Goal: Transaction & Acquisition: Purchase product/service

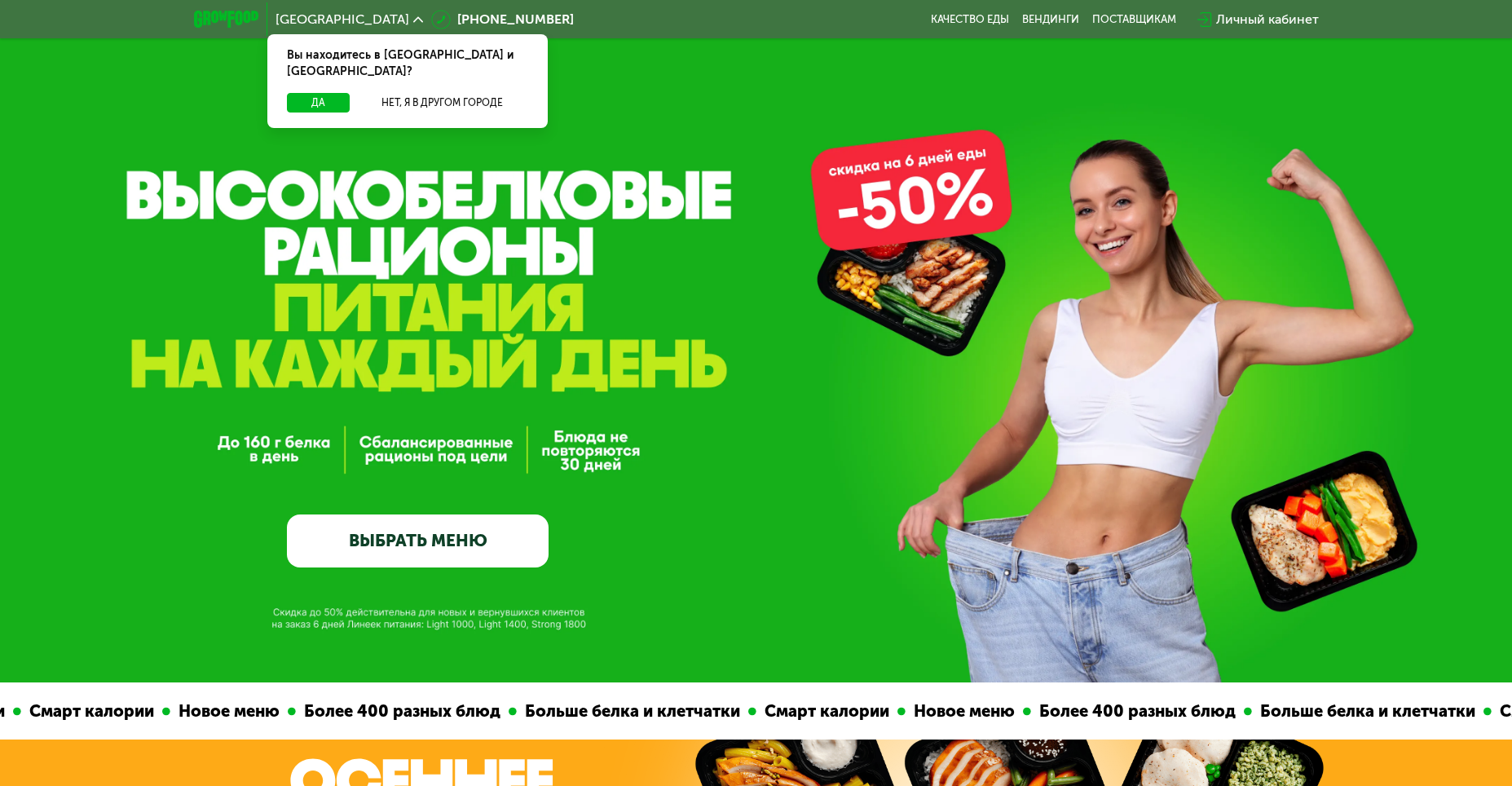
click at [392, 540] on link "ВЫБРАТЬ МЕНЮ" at bounding box center [418, 540] width 262 height 52
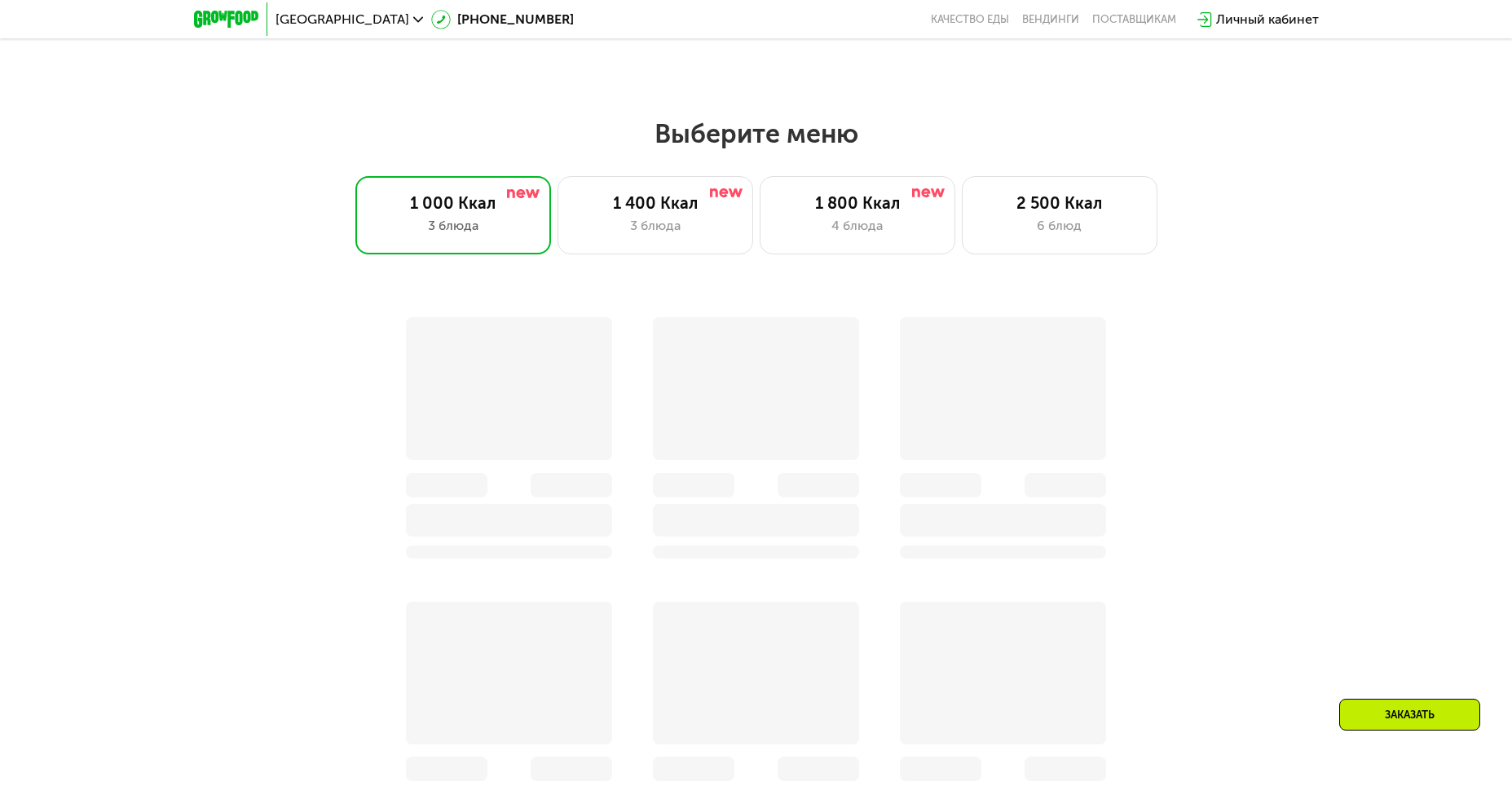
scroll to position [1317, 0]
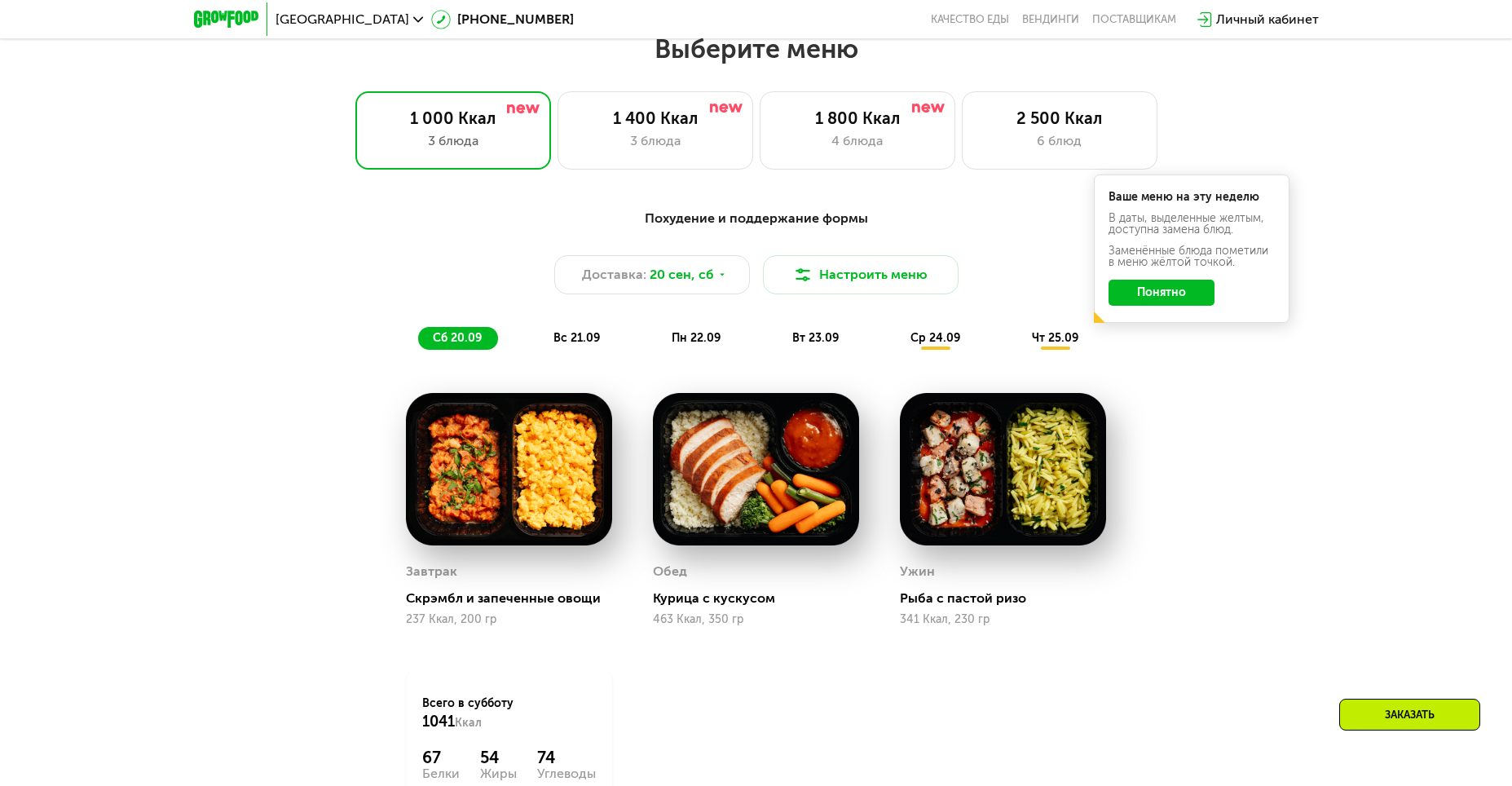
click at [468, 470] on img at bounding box center [508, 468] width 206 height 152
click at [465, 593] on div "Завтрак [PERSON_NAME] и запеченные овощи 237 Ккал, 200 гр" at bounding box center [508, 593] width 206 height 67
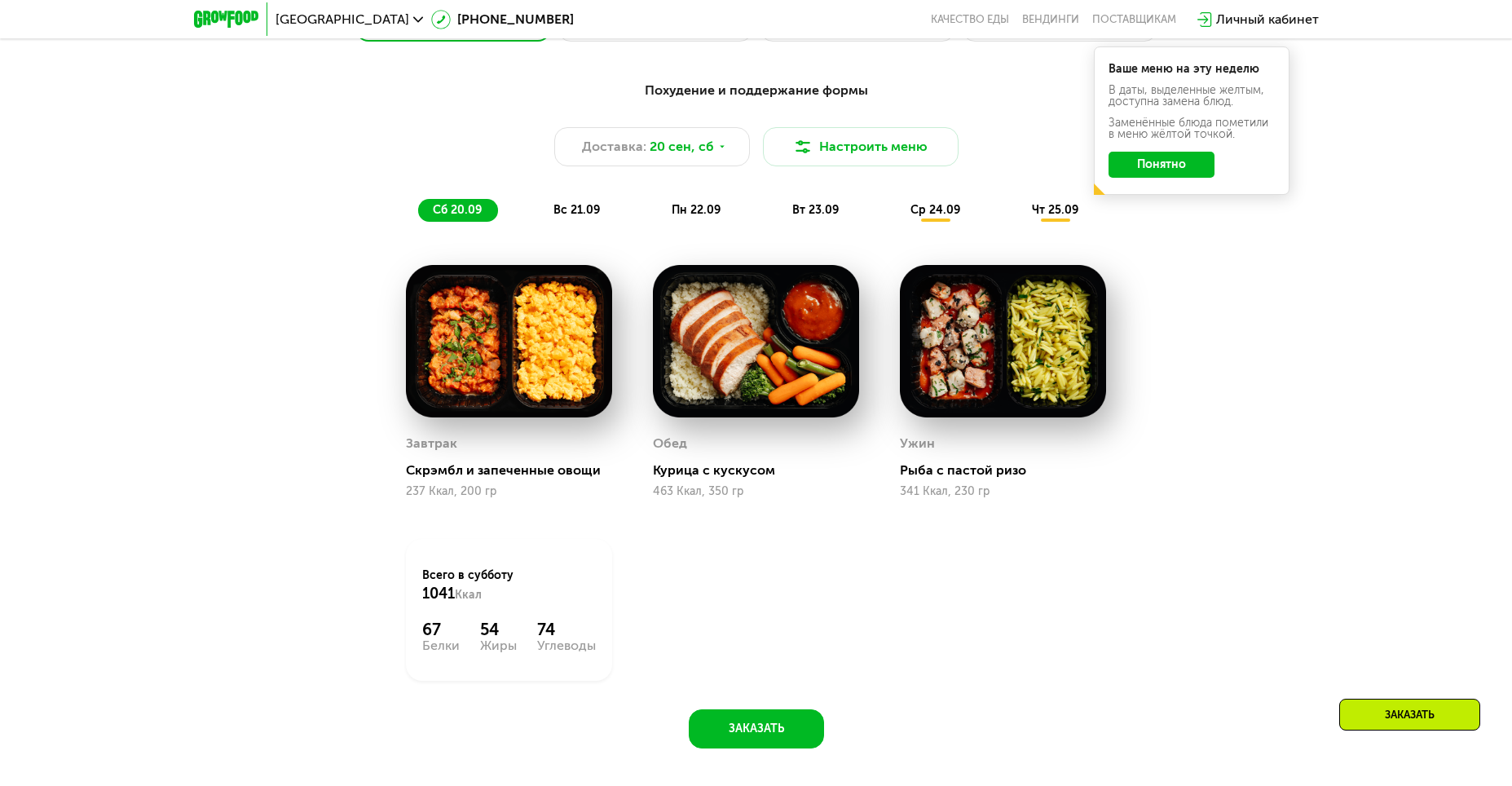
click at [940, 217] on span "ср 24.09" at bounding box center [935, 210] width 50 height 14
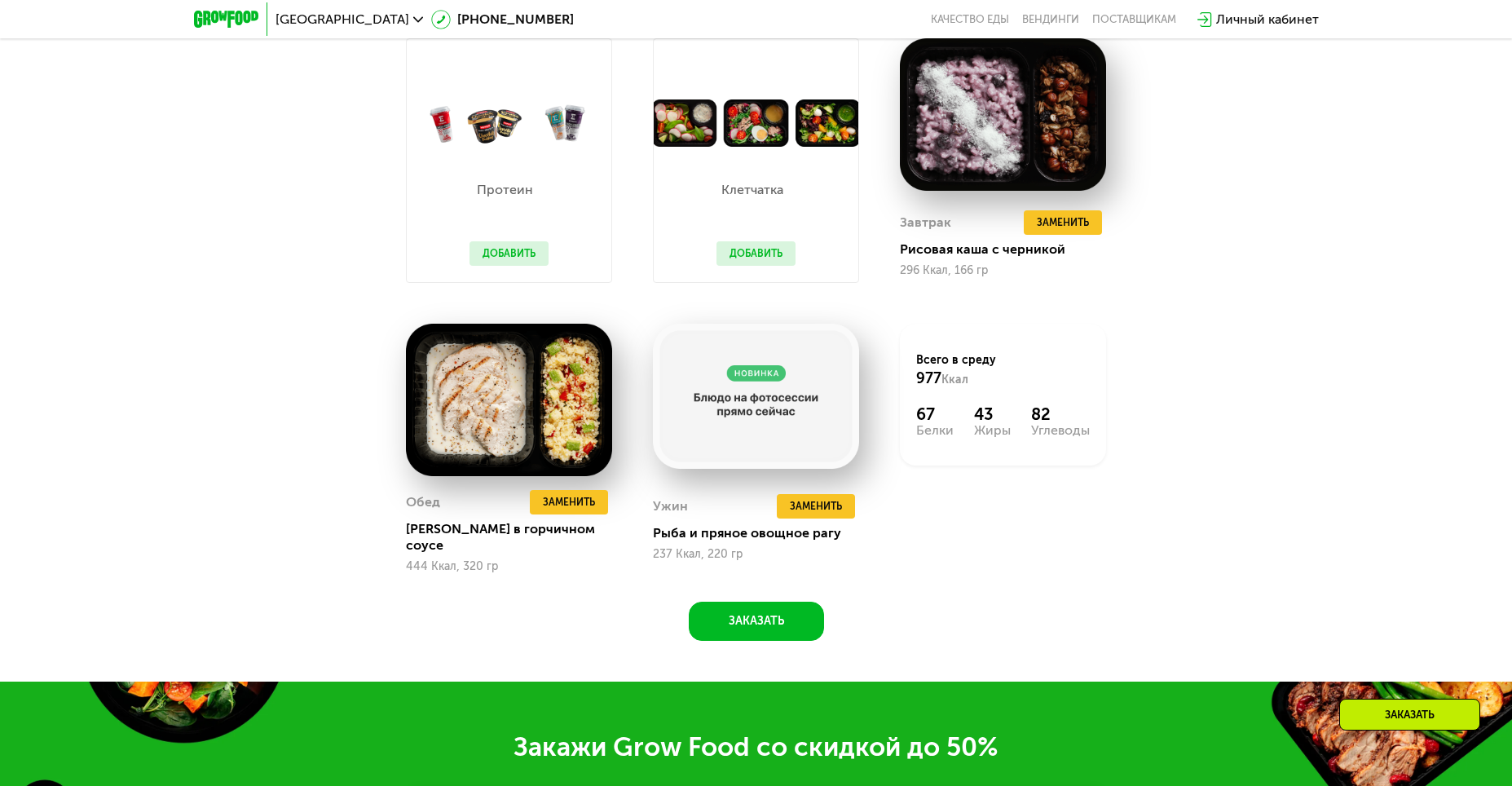
scroll to position [1659, 0]
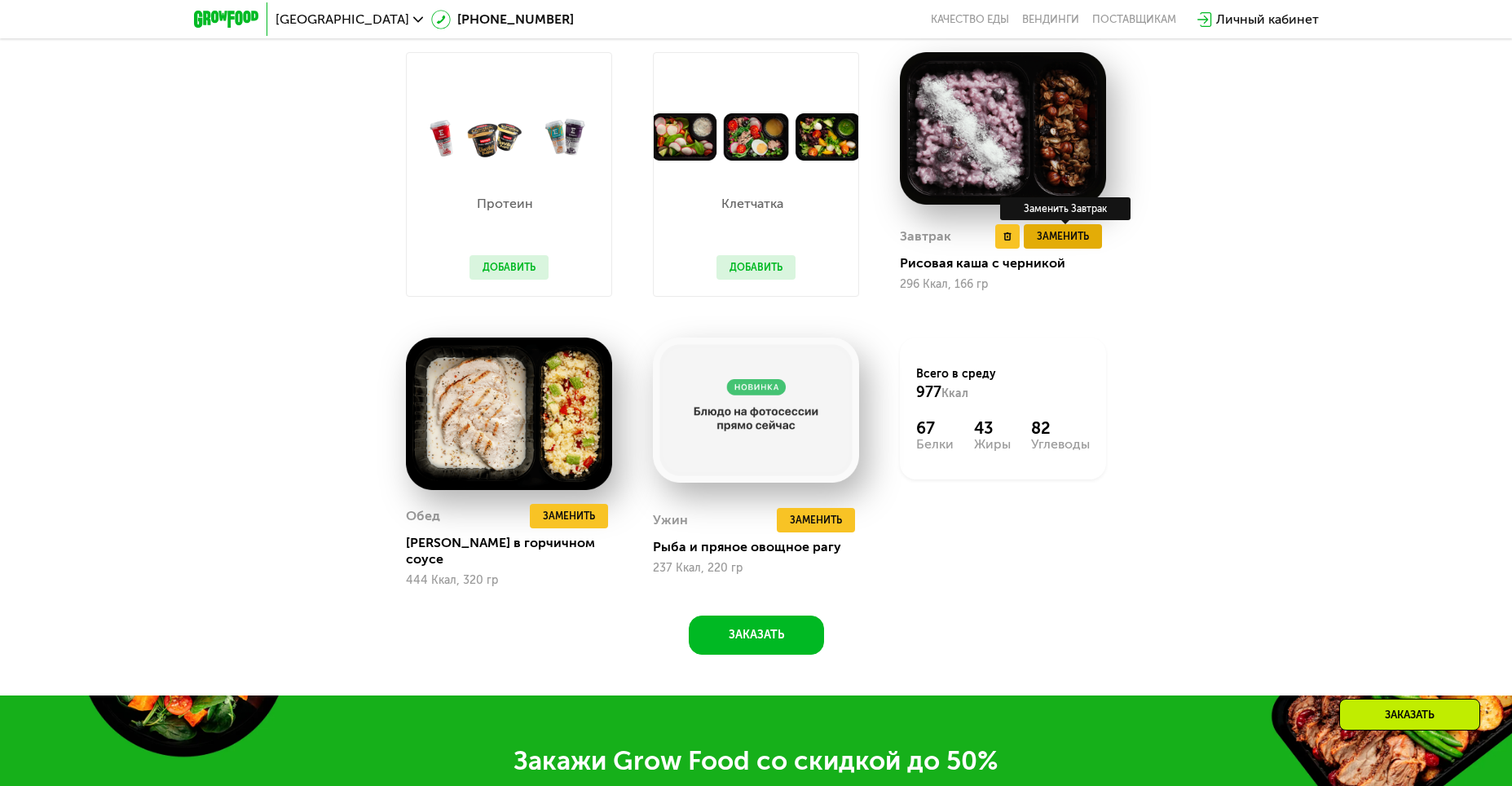
click at [1072, 242] on span "Заменить" at bounding box center [1063, 237] width 52 height 16
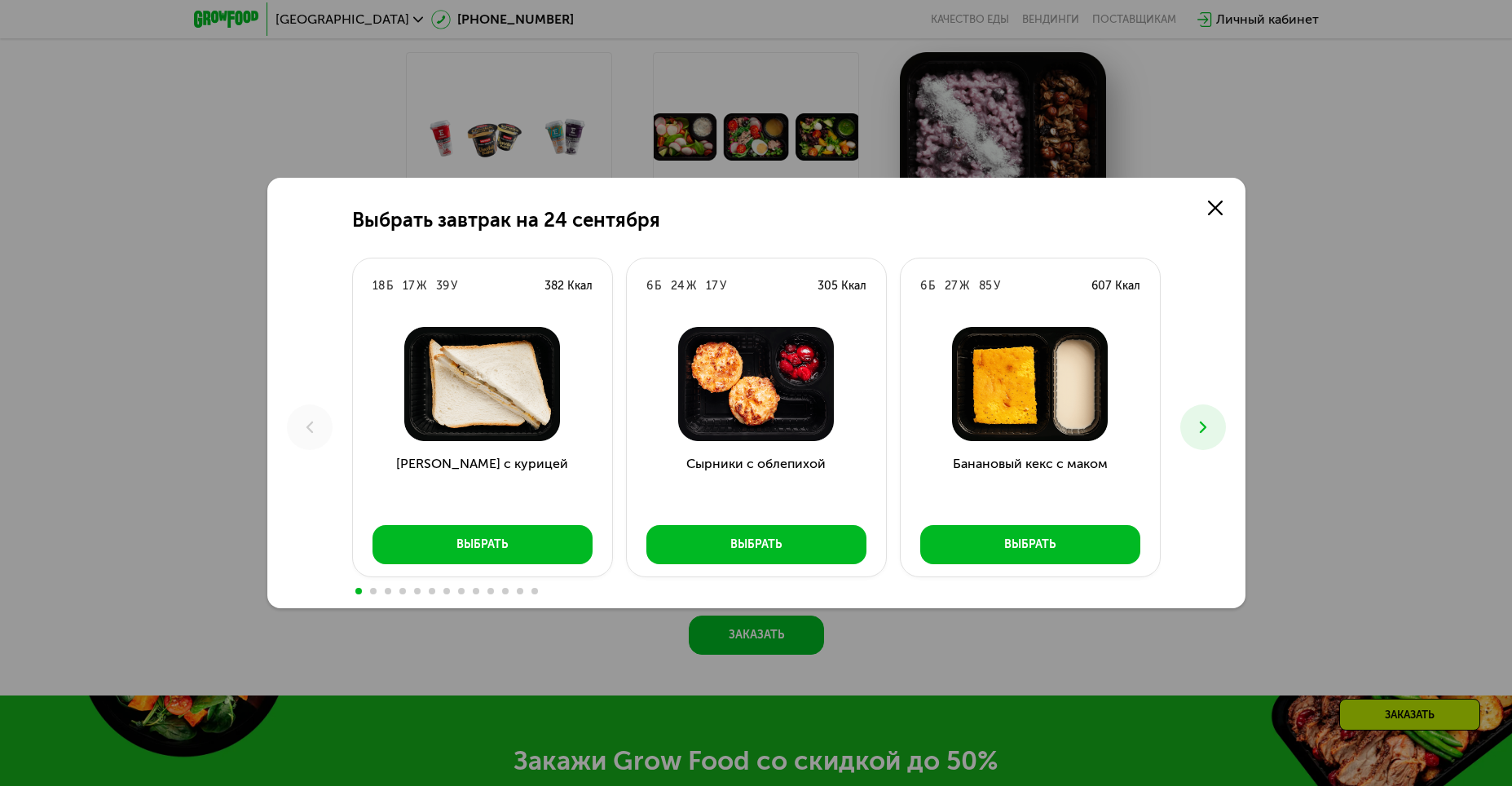
click at [1199, 425] on icon at bounding box center [1203, 427] width 20 height 20
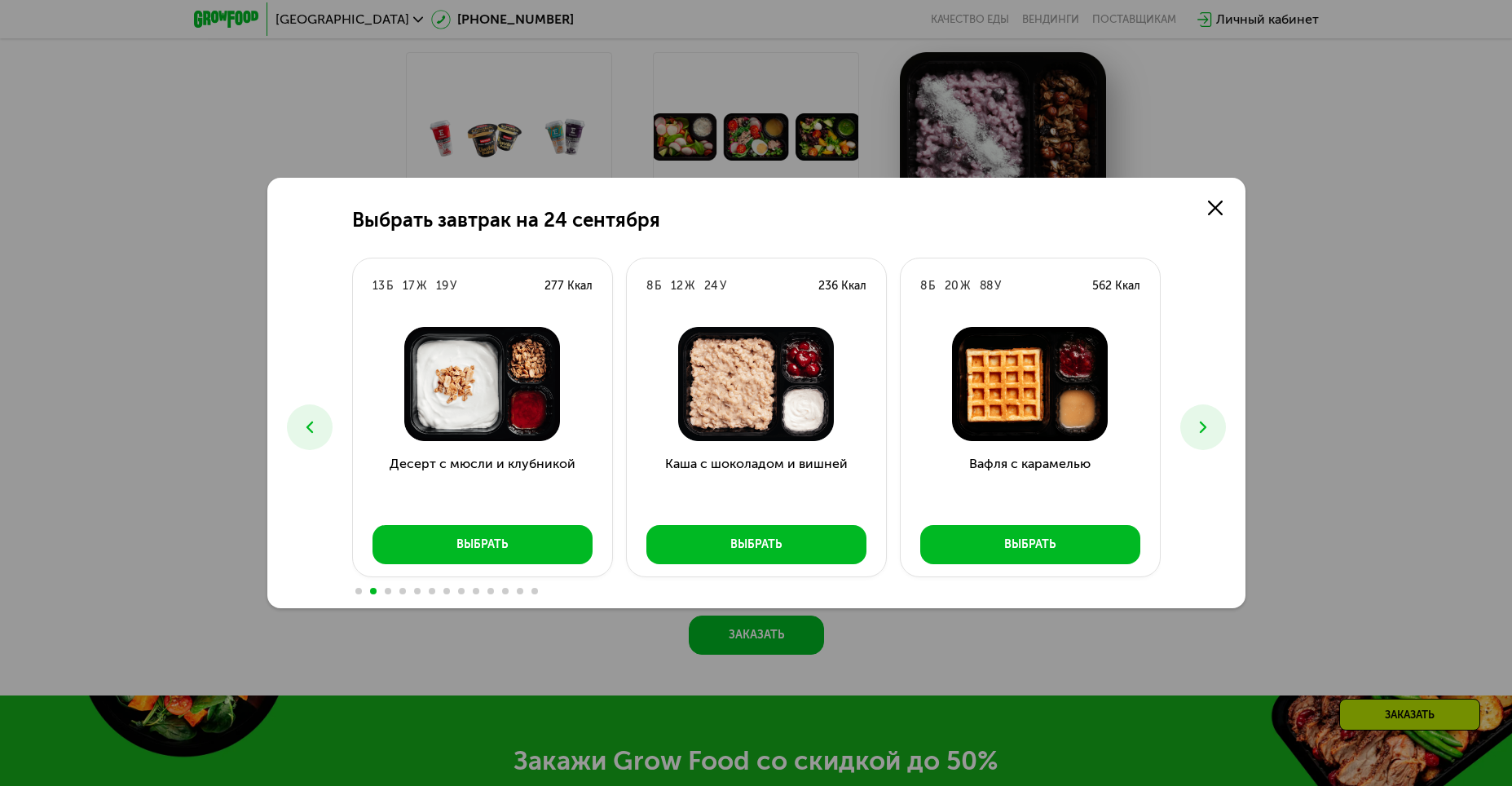
click at [1199, 424] on icon at bounding box center [1203, 427] width 20 height 20
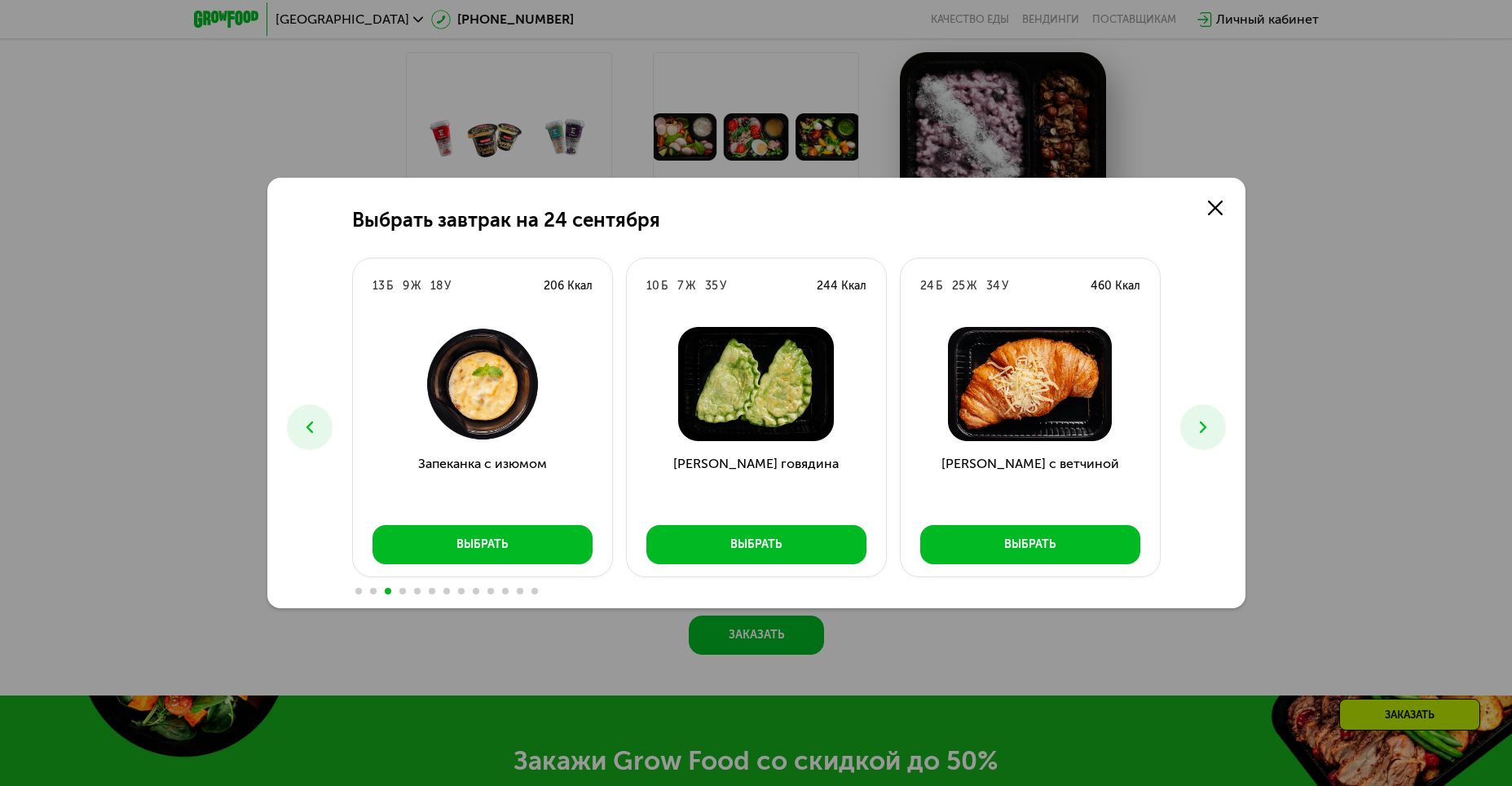
click at [1199, 421] on use at bounding box center [1202, 427] width 7 height 11
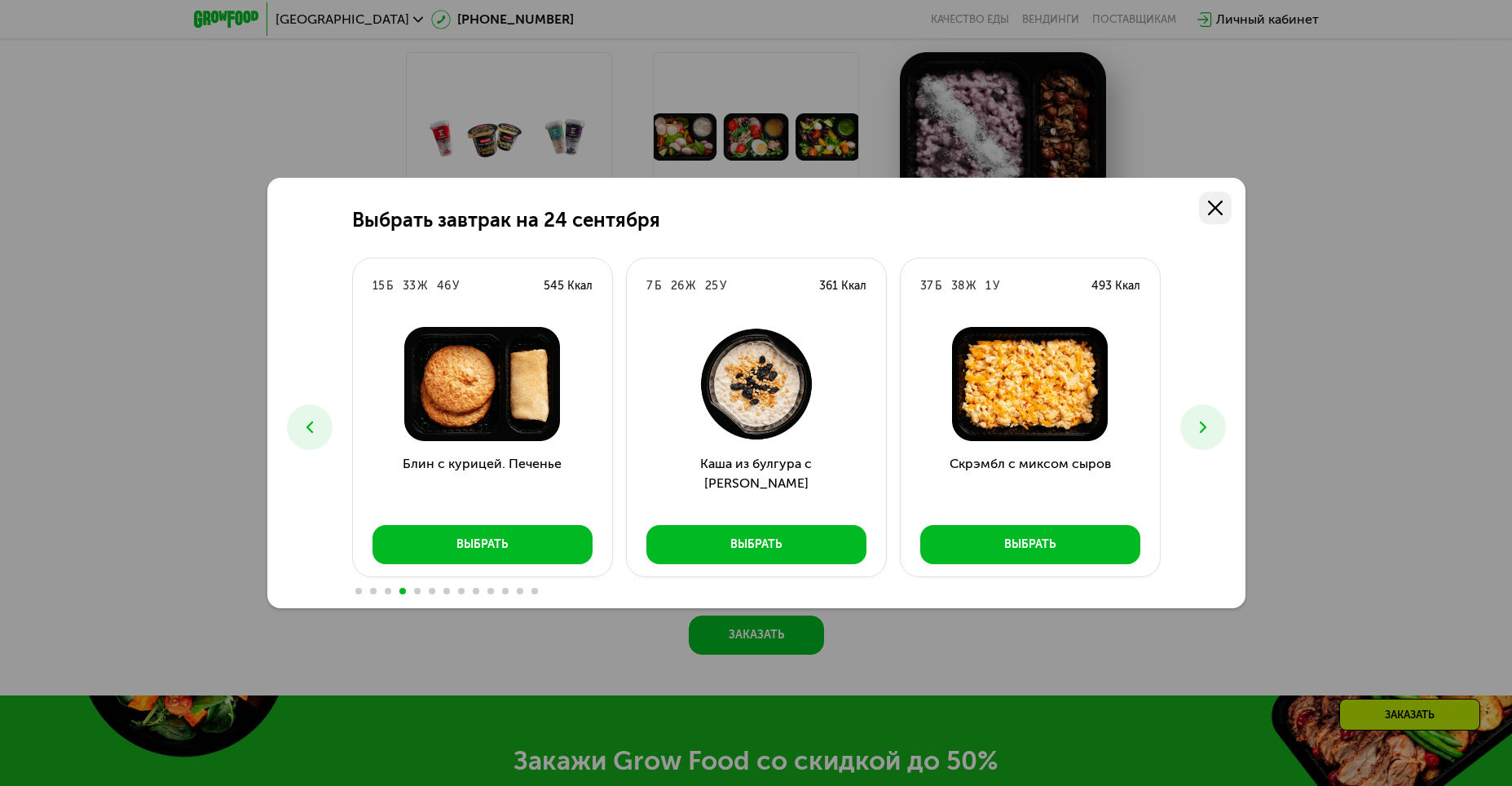
click at [1221, 202] on use at bounding box center [1215, 208] width 15 height 15
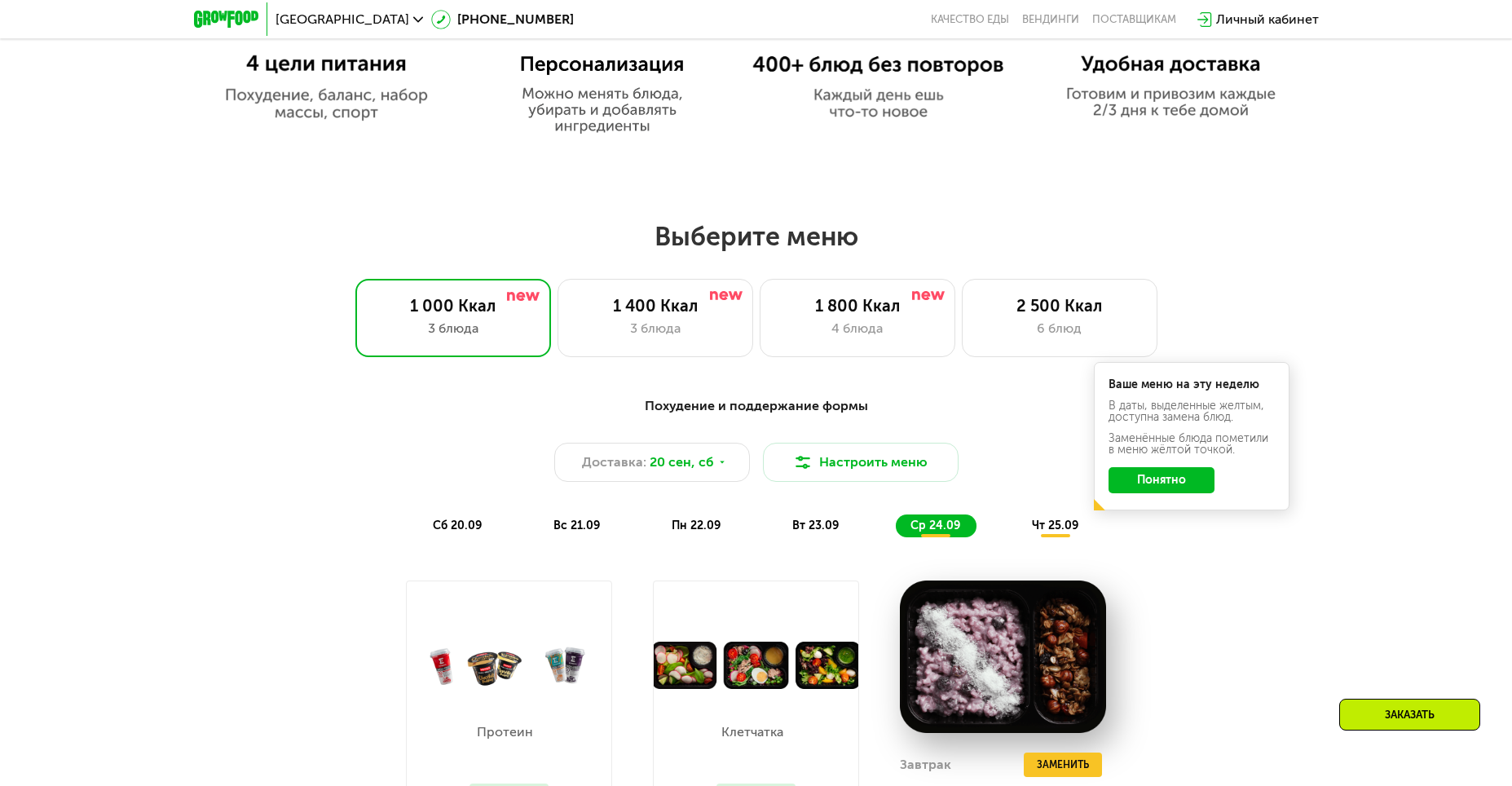
scroll to position [1116, 0]
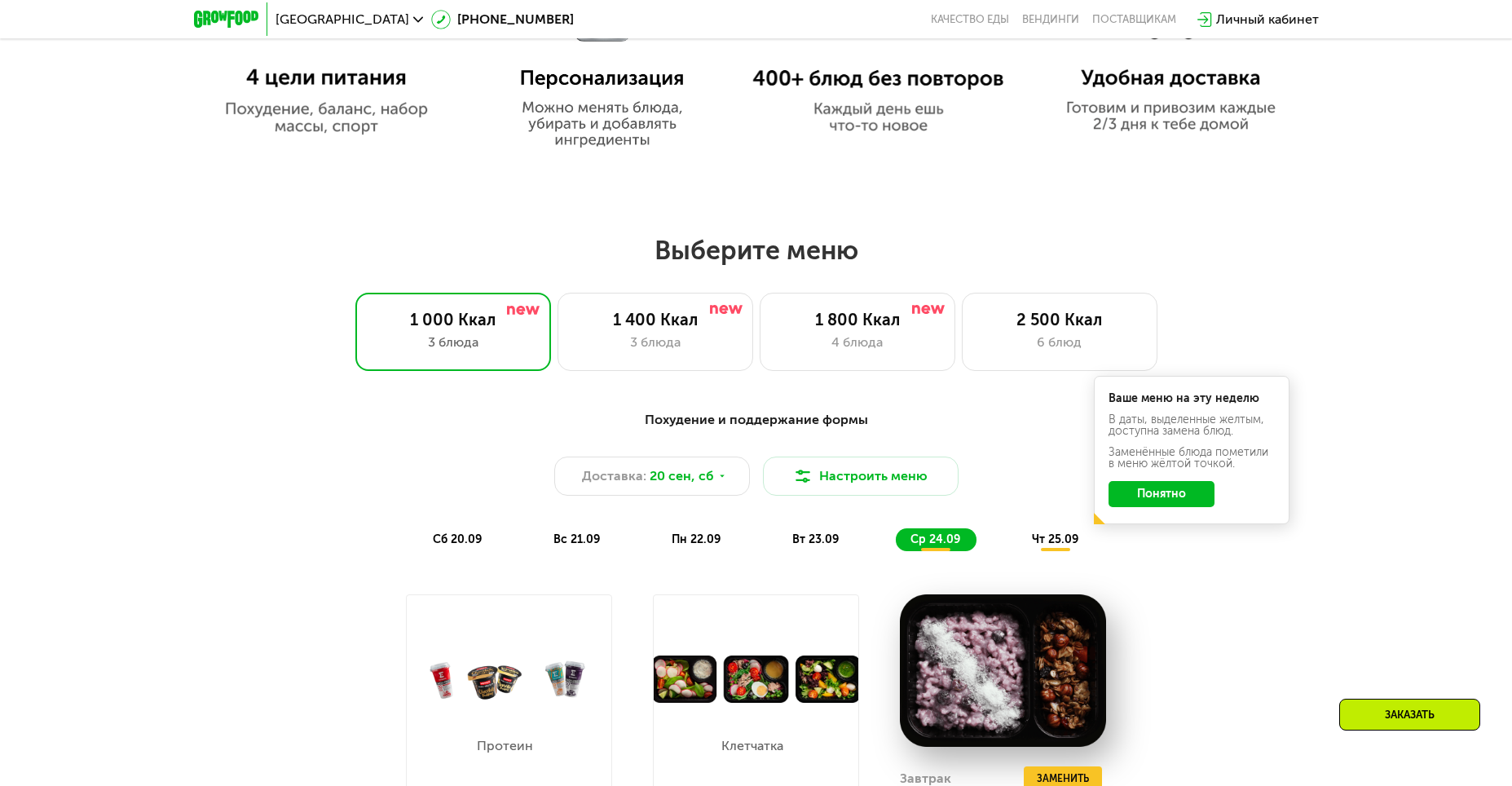
click at [460, 545] on span "сб 20.09" at bounding box center [457, 539] width 49 height 14
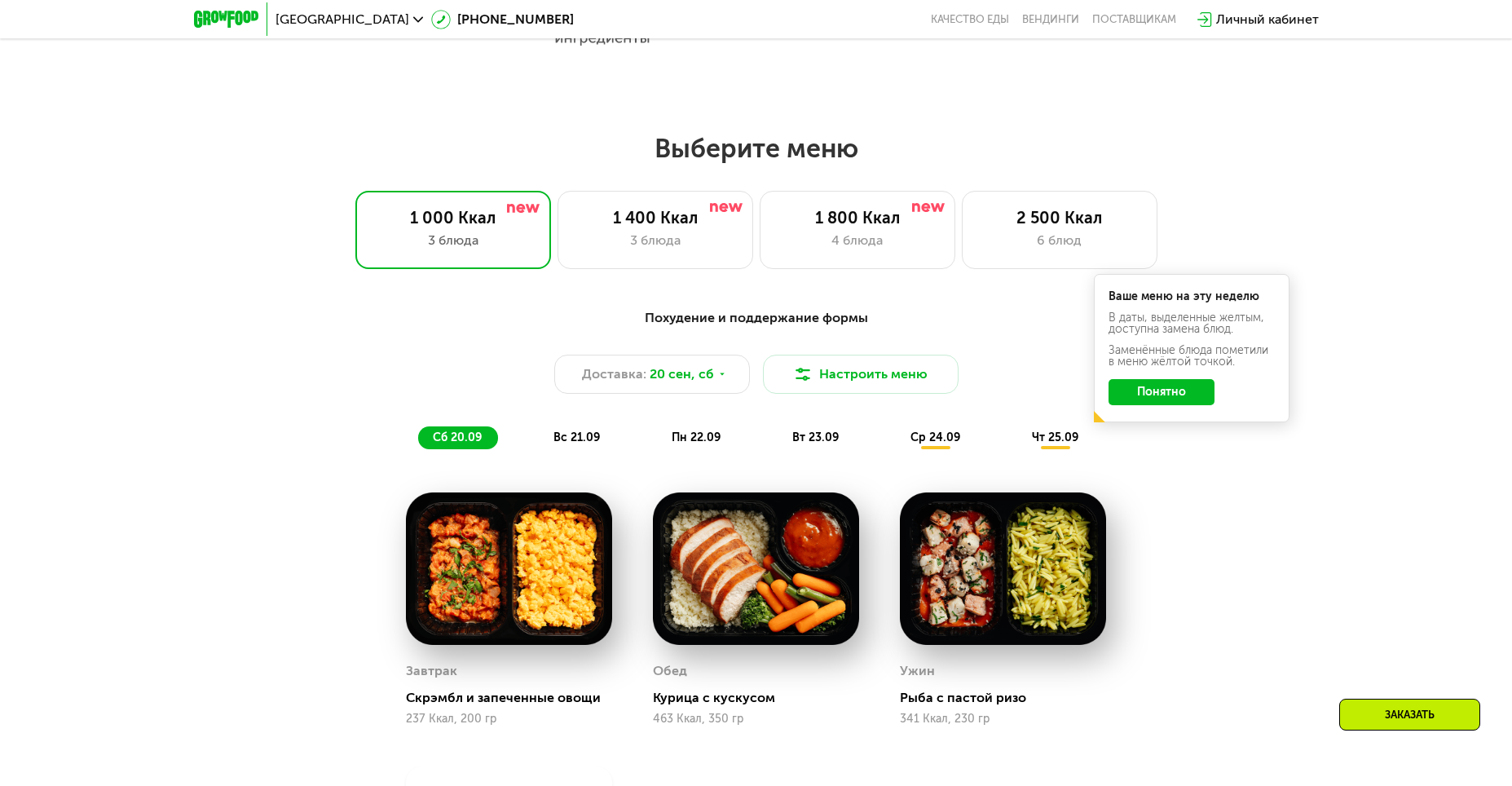
scroll to position [1420, 0]
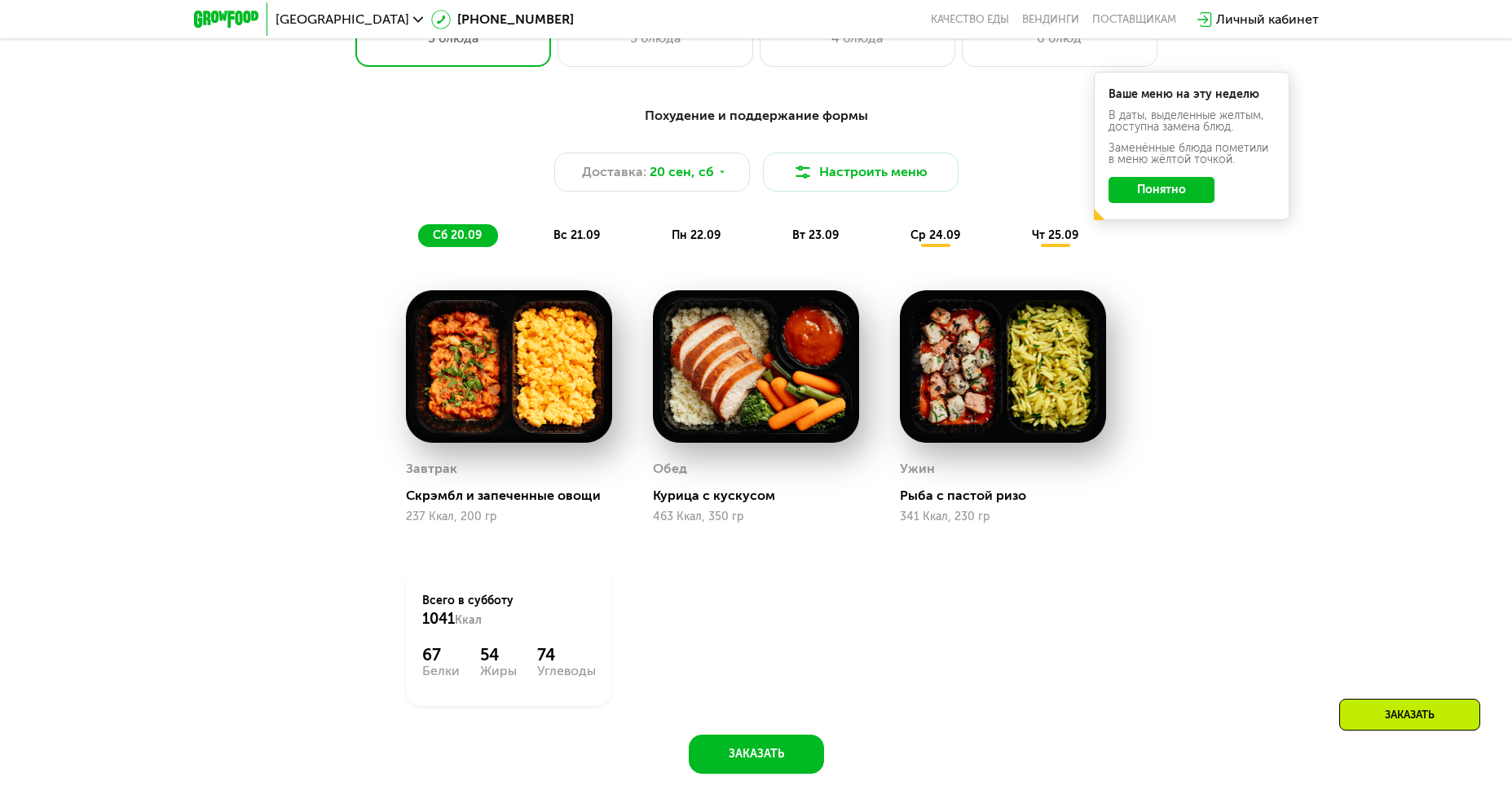
click at [496, 410] on img at bounding box center [508, 366] width 206 height 152
click at [496, 495] on div "Скрэмбл и запеченные овощи" at bounding box center [515, 495] width 219 height 16
click at [499, 504] on div "Скрэмбл и запеченные овощи" at bounding box center [515, 495] width 219 height 16
click at [512, 395] on img at bounding box center [508, 366] width 206 height 152
click at [435, 471] on div "Завтрак" at bounding box center [431, 468] width 51 height 24
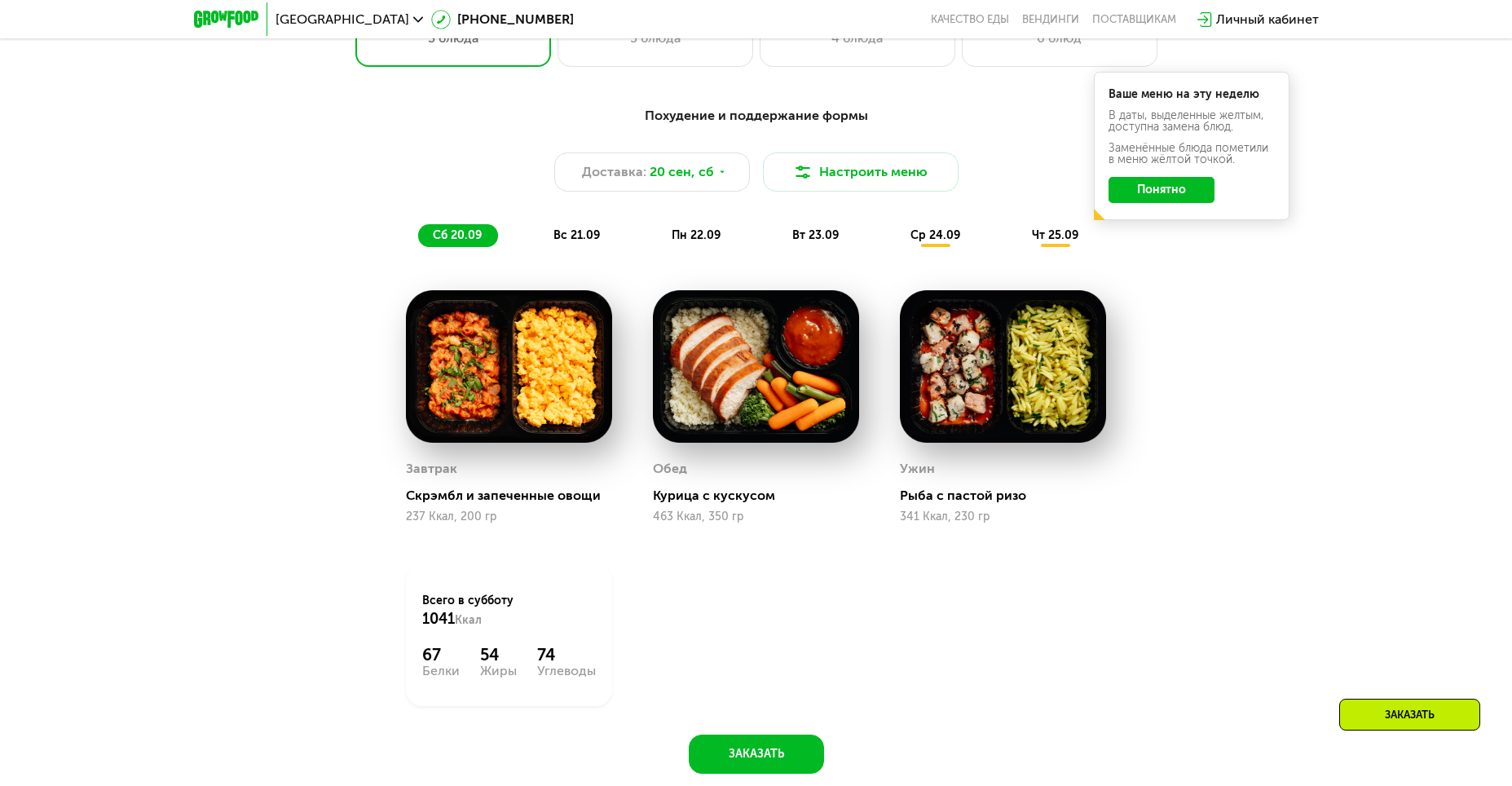
click at [662, 472] on div "Обед" at bounding box center [670, 468] width 34 height 24
click at [671, 504] on div "Курица с кускусом" at bounding box center [762, 495] width 219 height 16
drag, startPoint x: 769, startPoint y: 501, endPoint x: 762, endPoint y: 494, distance: 9.9
click at [769, 501] on div "Курица с кускусом" at bounding box center [762, 495] width 219 height 16
click at [712, 389] on img at bounding box center [756, 366] width 206 height 152
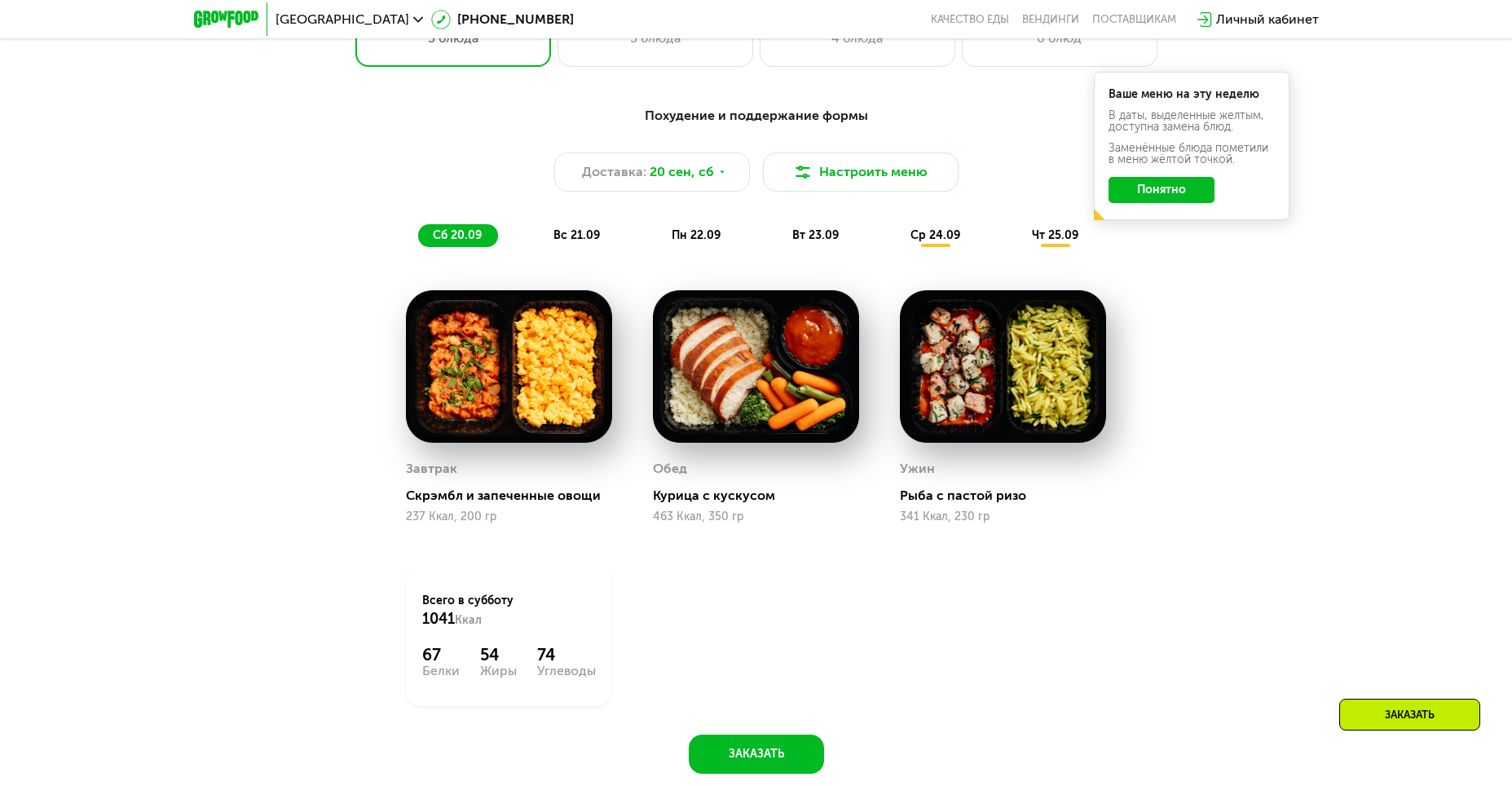
click at [735, 368] on img at bounding box center [756, 366] width 206 height 152
click at [1007, 402] on img at bounding box center [1003, 366] width 206 height 152
click at [1007, 400] on img at bounding box center [1003, 366] width 206 height 152
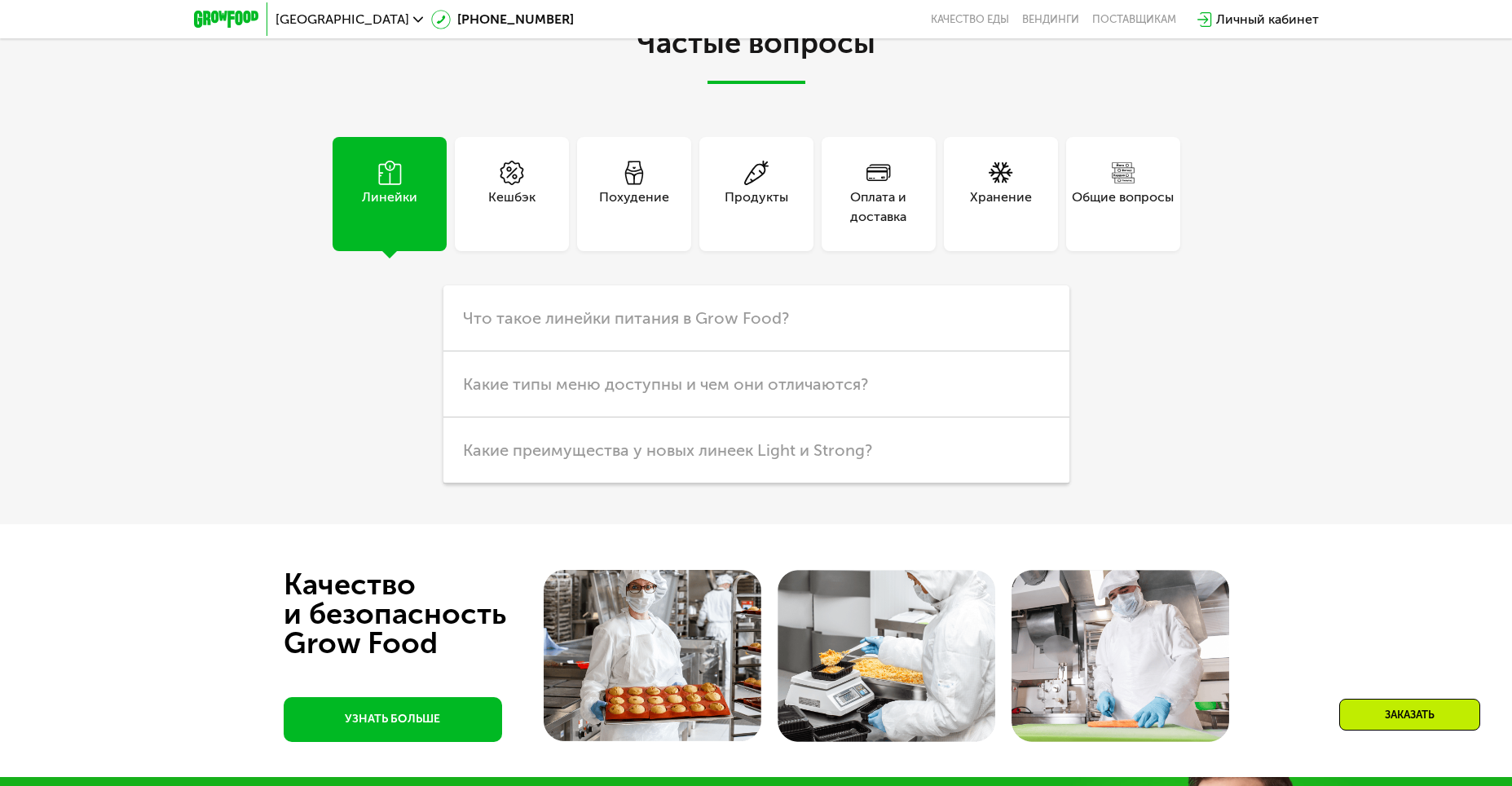
scroll to position [4695, 0]
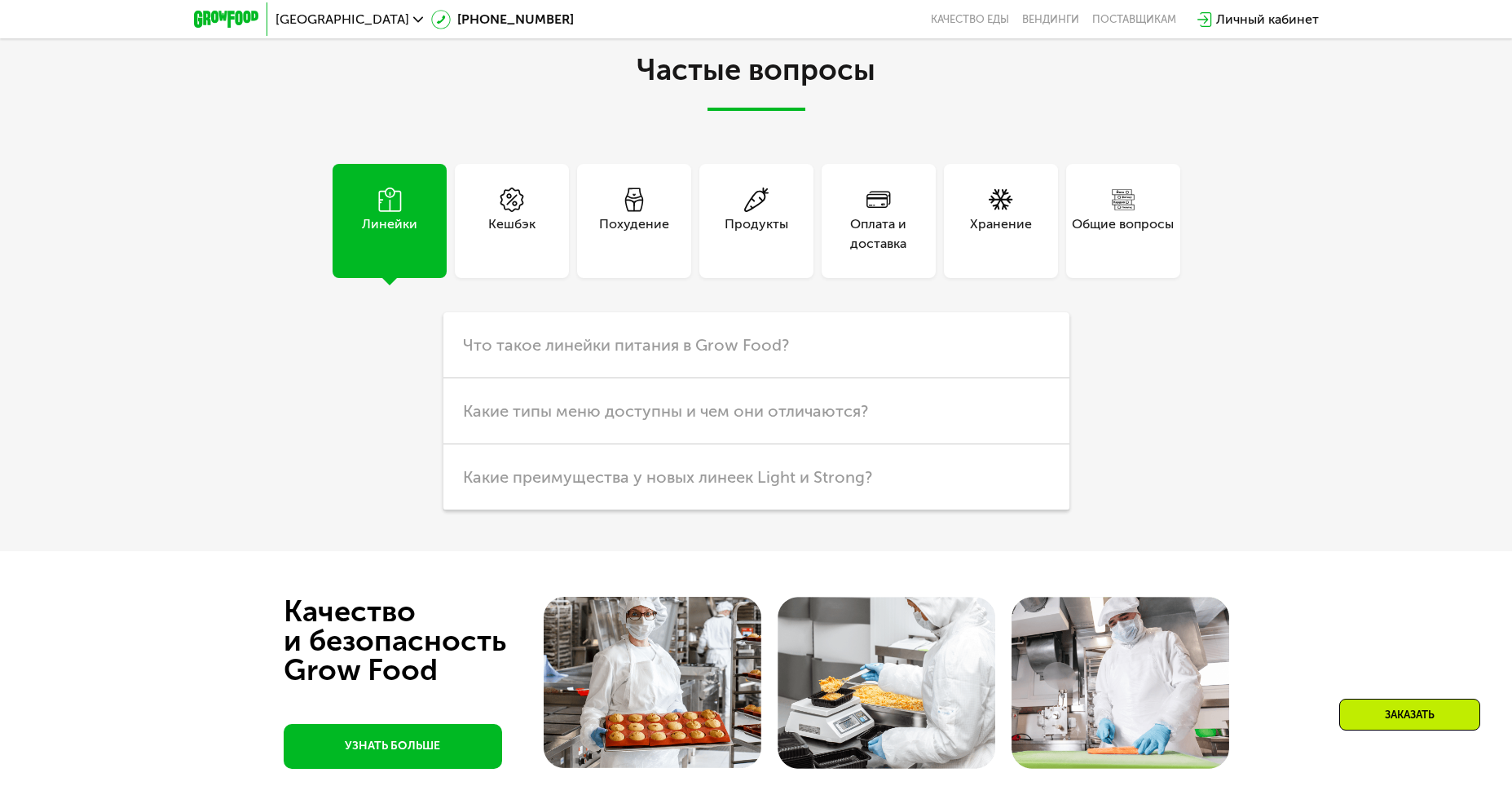
click at [1128, 215] on div "Общие вопросы" at bounding box center [1122, 234] width 102 height 39
